Goal: Obtain resource: Obtain resource

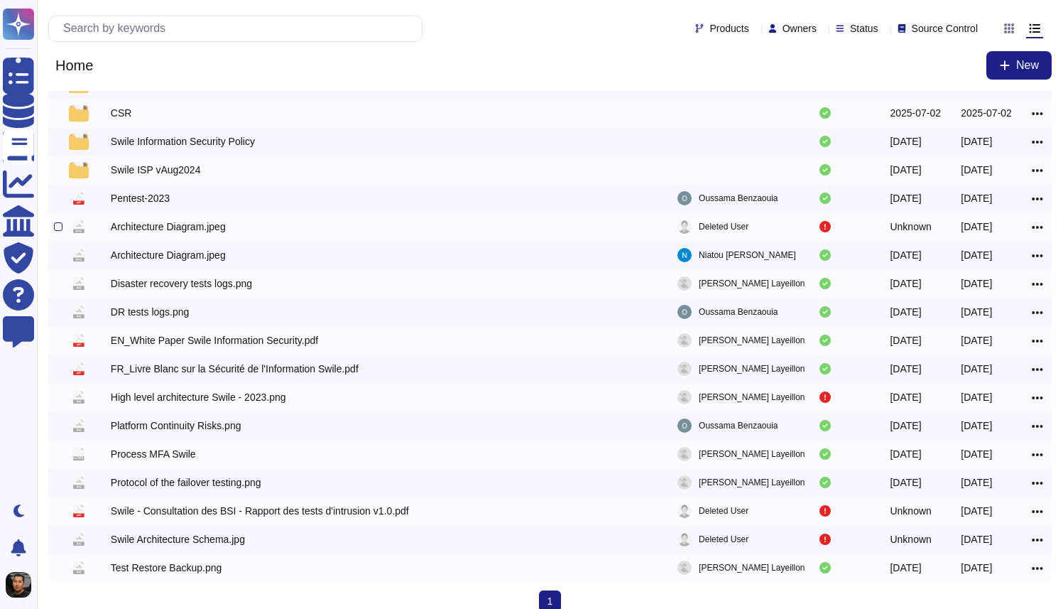
scroll to position [67, 0]
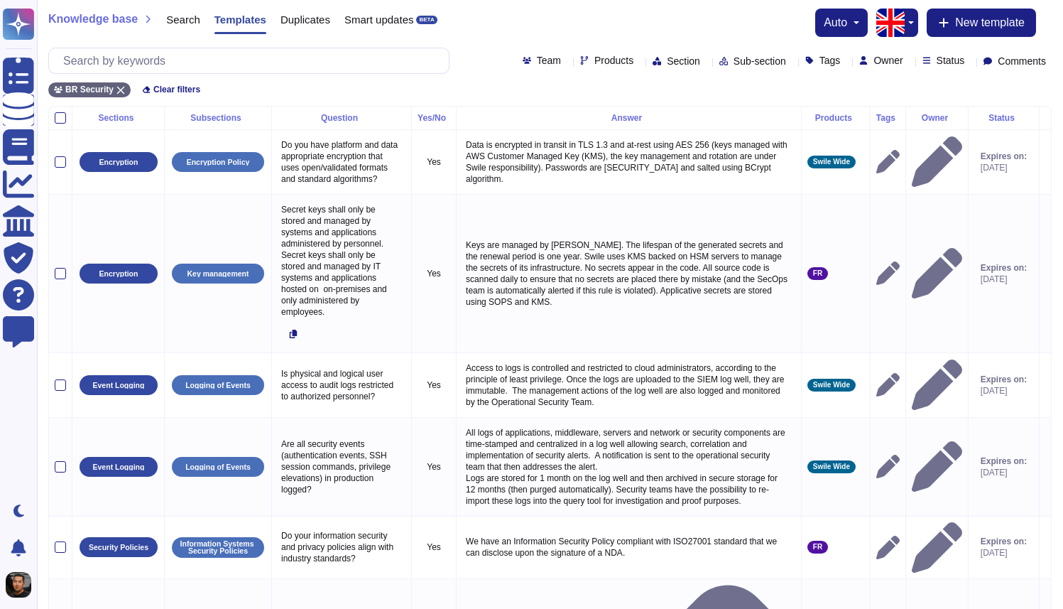
scroll to position [202, 0]
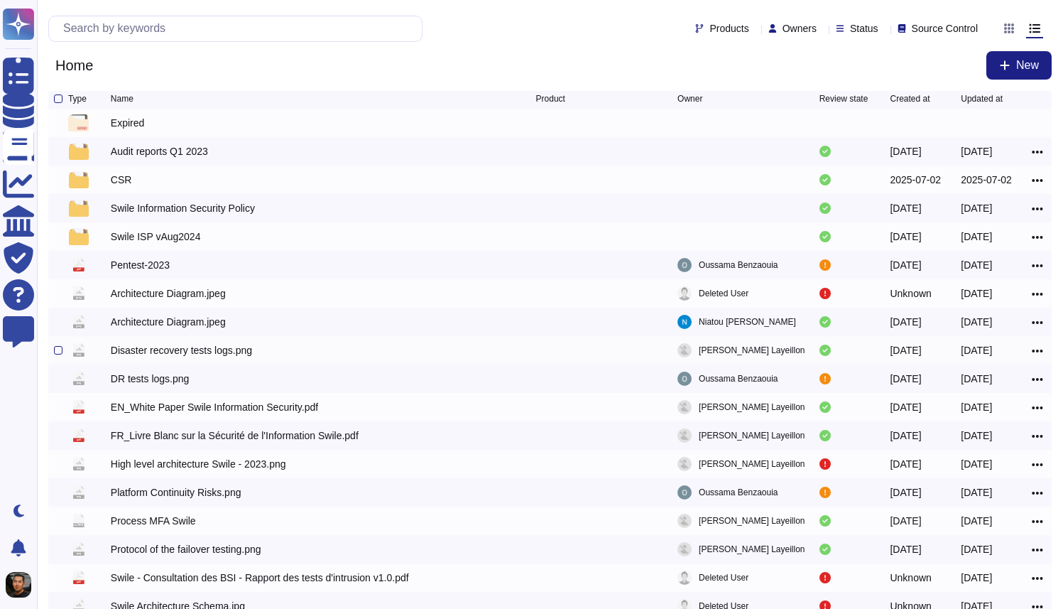
scroll to position [3, 0]
click at [435, 58] on div "Home New" at bounding box center [549, 65] width 1003 height 28
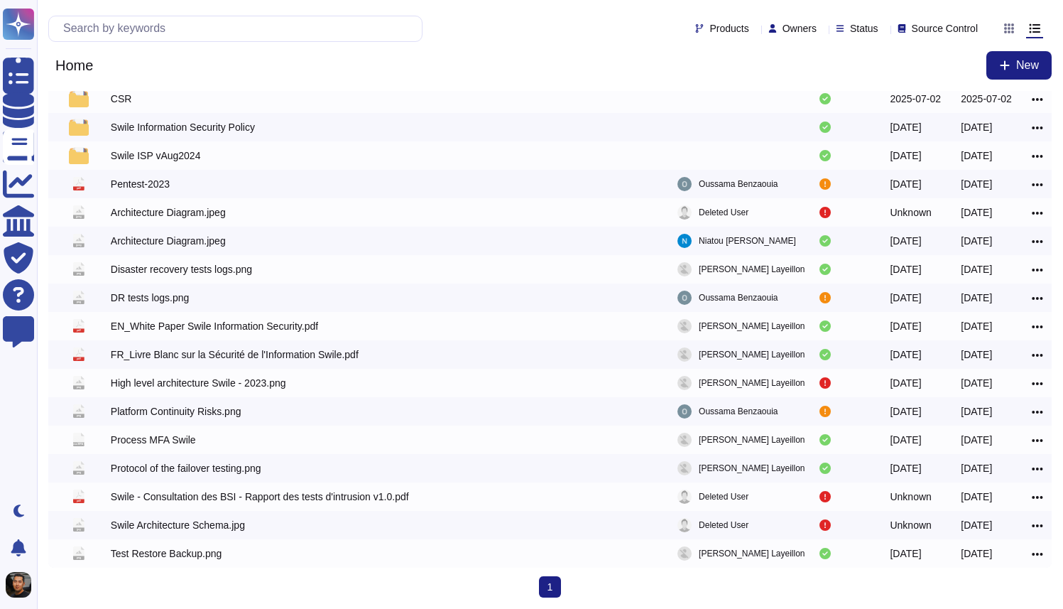
click at [435, 58] on div "Home New" at bounding box center [549, 65] width 1003 height 28
click at [215, 562] on div "png Test Restore Backup.png Mathieu Layeillon 2025-01-13 2025-01-13" at bounding box center [549, 553] width 1003 height 28
click at [220, 555] on div "Test Restore Backup.png" at bounding box center [166, 553] width 111 height 14
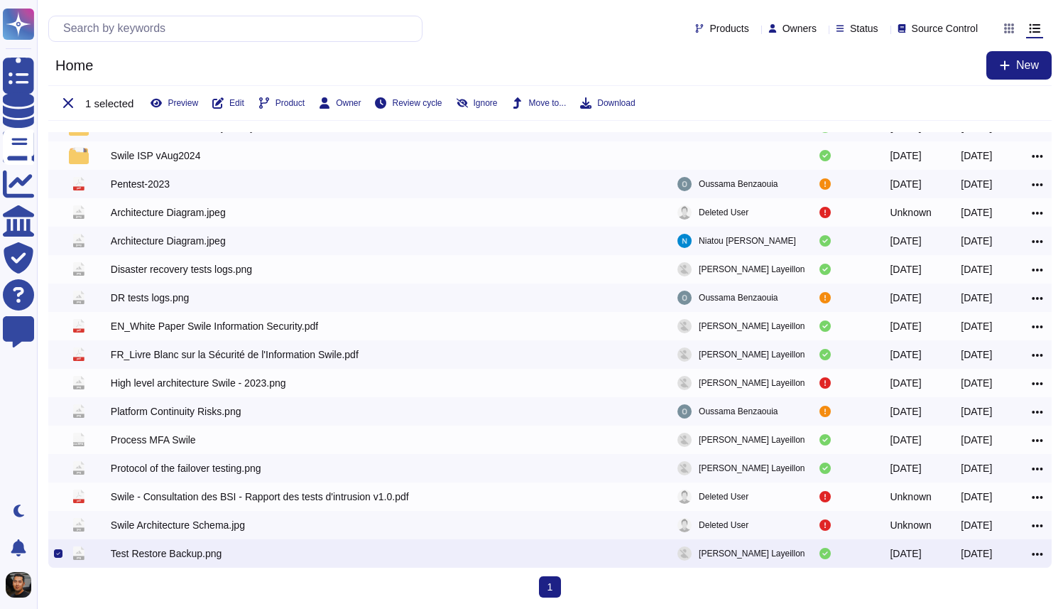
click at [119, 559] on div "Test Restore Backup.png" at bounding box center [166, 553] width 111 height 14
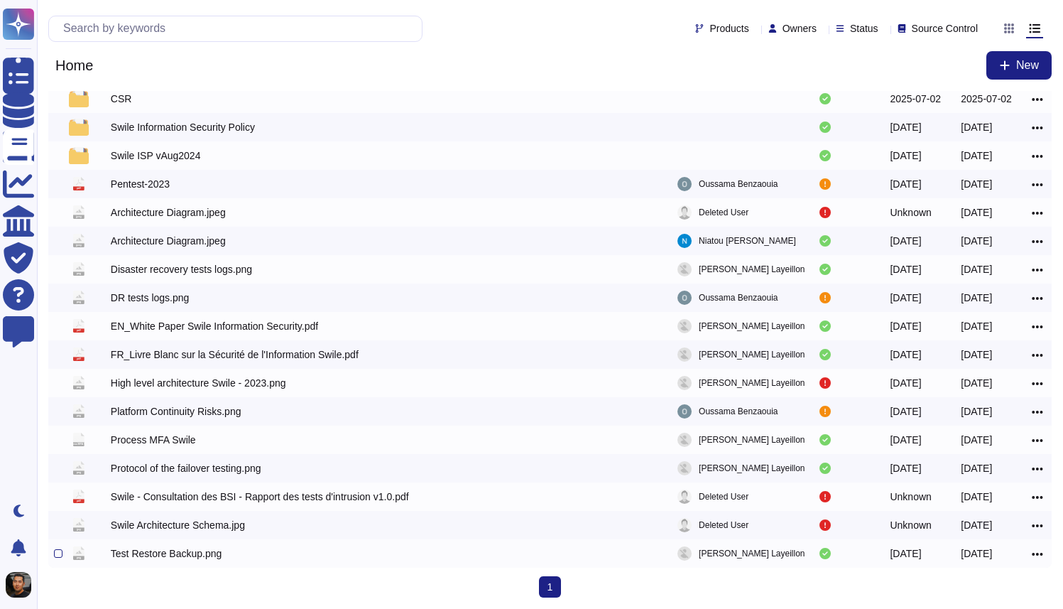
click at [126, 552] on div "Test Restore Backup.png" at bounding box center [166, 553] width 111 height 14
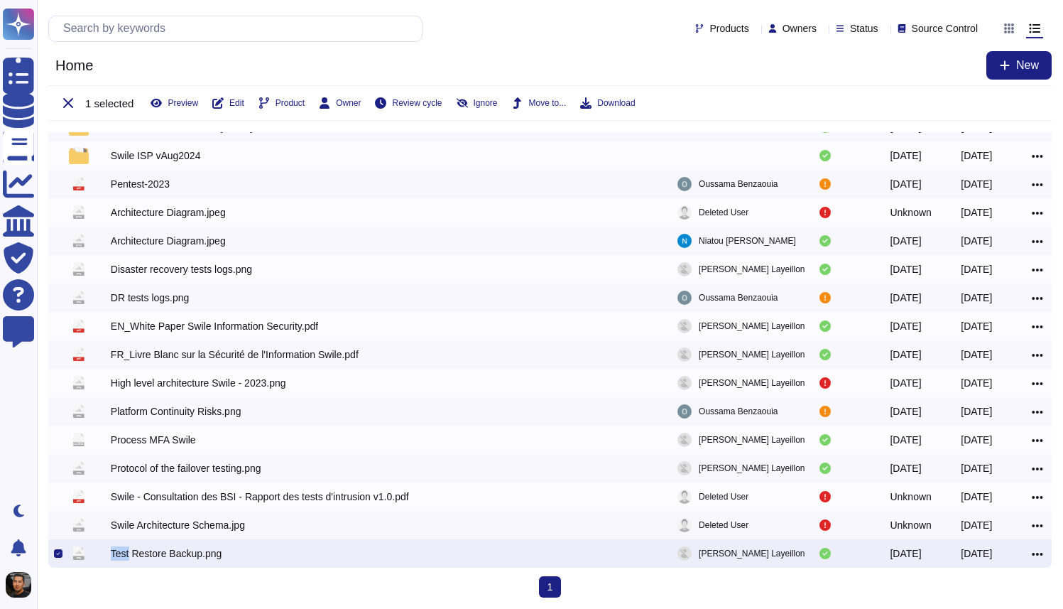
click at [126, 552] on div "Test Restore Backup.png" at bounding box center [166, 553] width 111 height 14
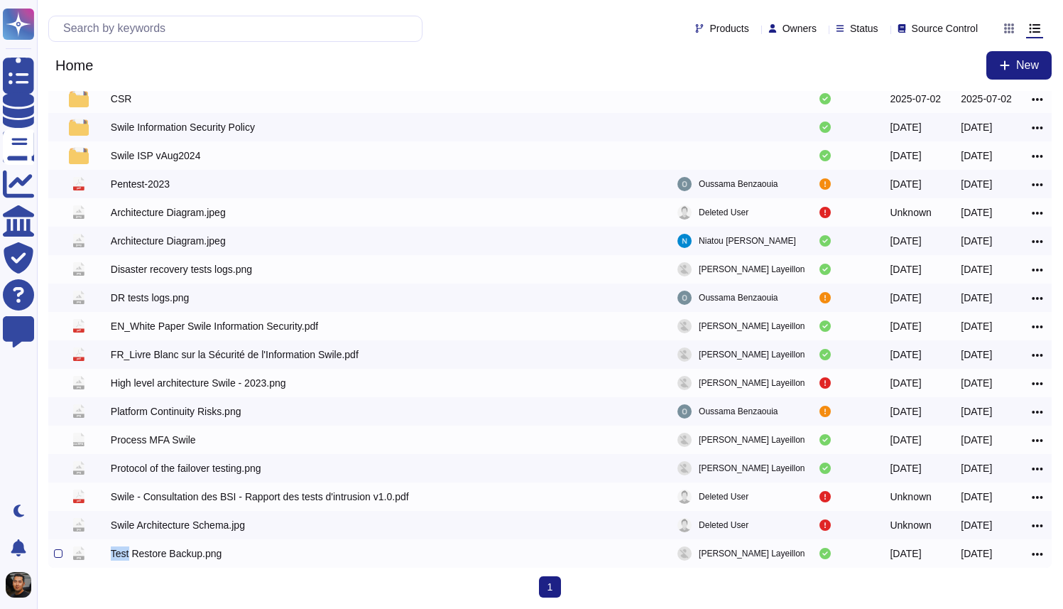
click at [124, 552] on div "Test Restore Backup.png" at bounding box center [166, 553] width 111 height 14
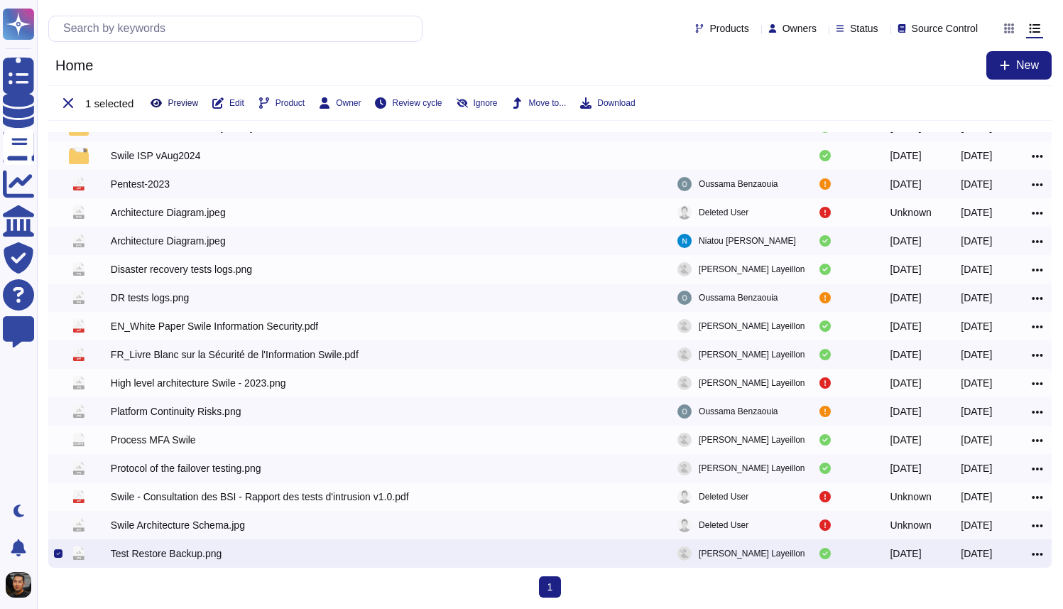
click at [198, 99] on span "Preview" at bounding box center [183, 103] width 31 height 9
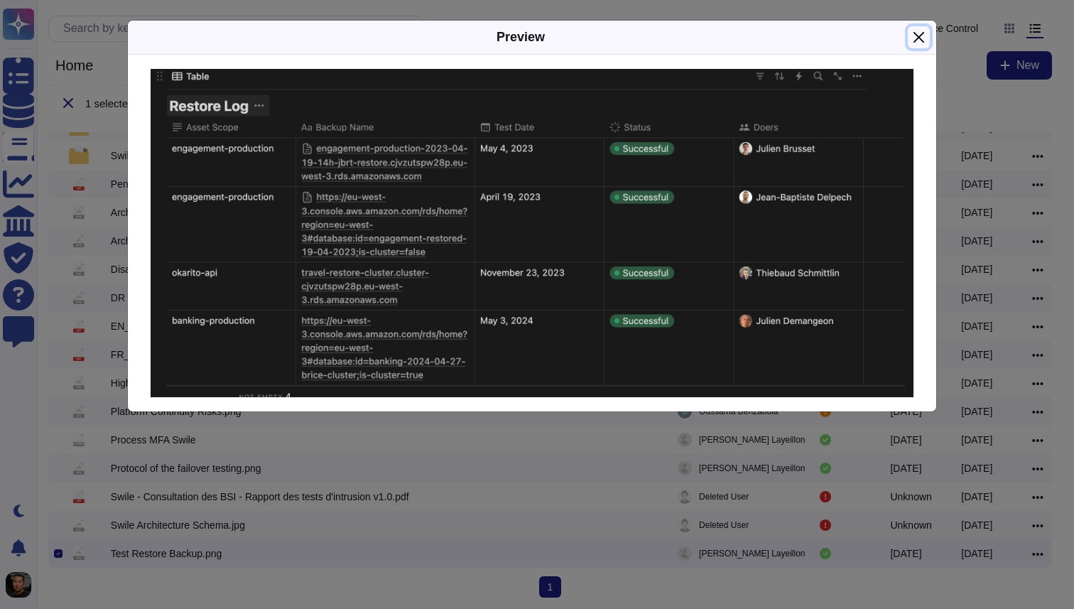
click at [916, 31] on button "Close" at bounding box center [918, 37] width 22 height 22
